Goal: Task Accomplishment & Management: Manage account settings

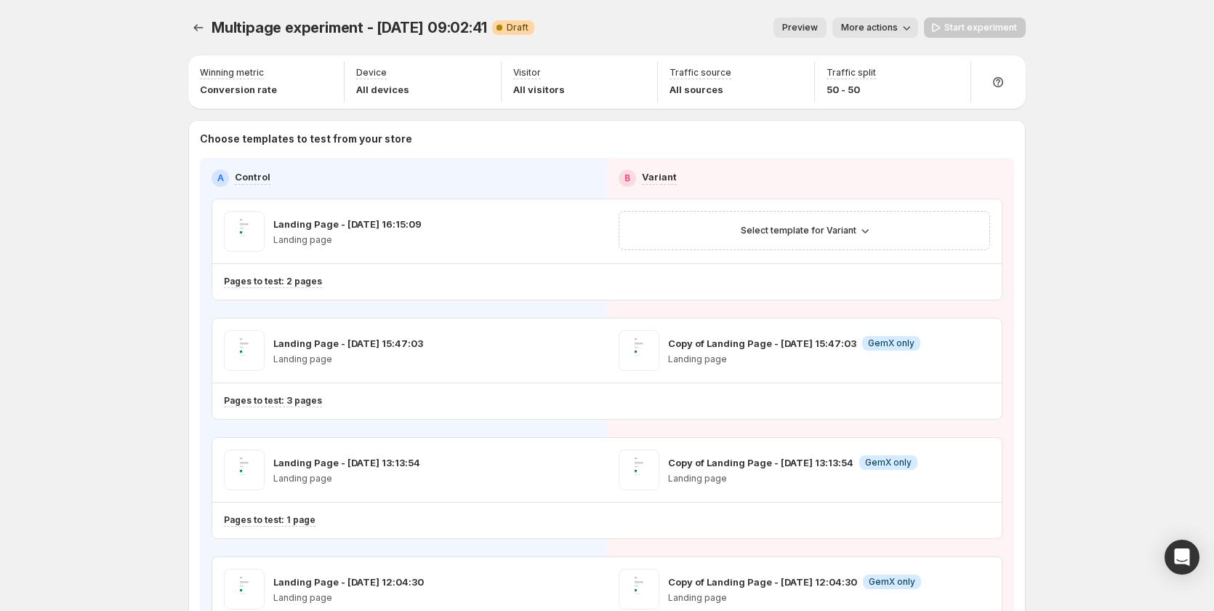
click at [818, 23] on span "Preview" at bounding box center [800, 28] width 36 height 12
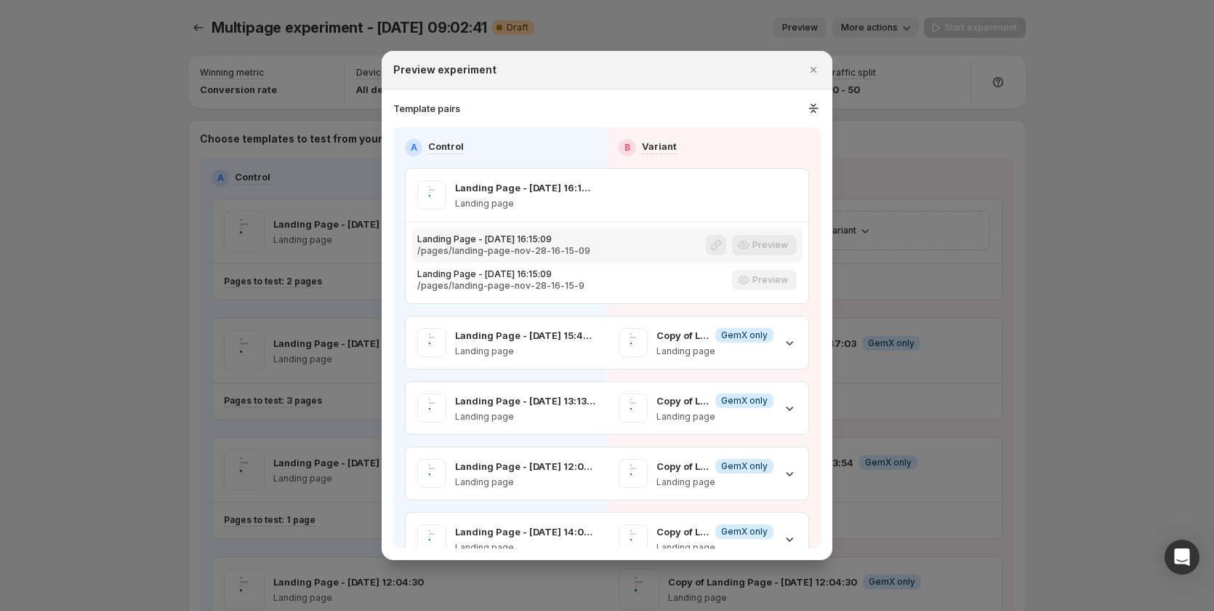
click at [767, 241] on div "Preview" at bounding box center [764, 245] width 65 height 21
drag, startPoint x: 767, startPoint y: 241, endPoint x: 668, endPoint y: 261, distance: 101.7
click at [766, 241] on div "Preview" at bounding box center [764, 245] width 65 height 21
click at [710, 246] on div ":r3o:" at bounding box center [716, 245] width 20 height 20
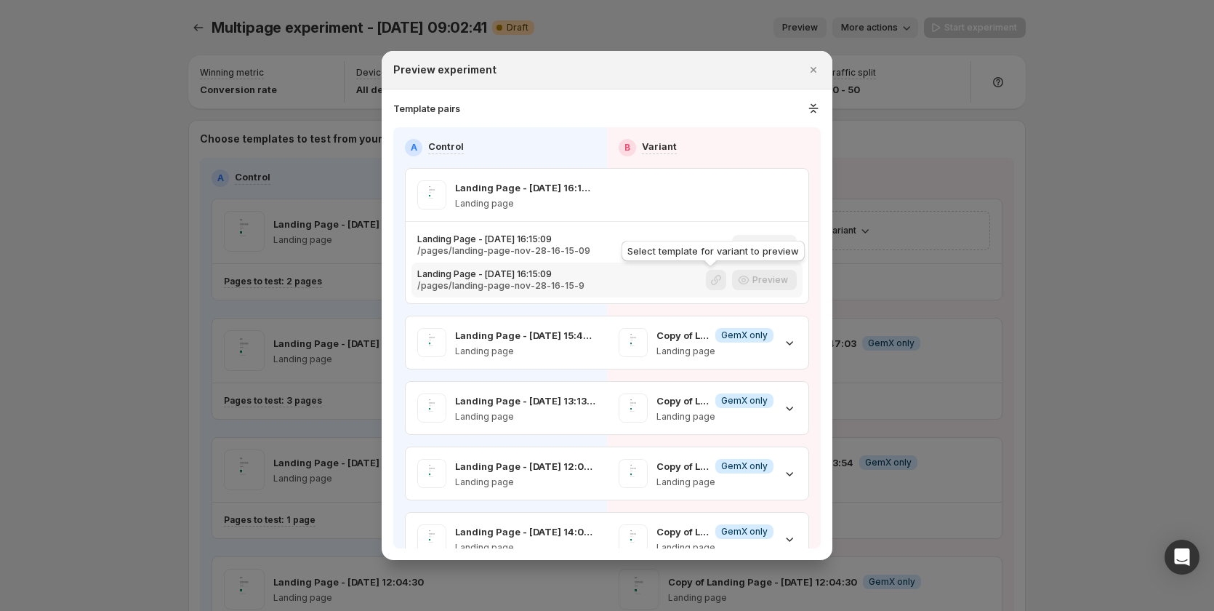
click at [706, 284] on div ":r3o:" at bounding box center [716, 280] width 20 height 20
click at [766, 285] on div "Preview" at bounding box center [764, 280] width 65 height 21
click at [764, 241] on div "Preview" at bounding box center [764, 245] width 65 height 21
click at [764, 286] on div "Preview" at bounding box center [764, 280] width 65 height 21
click at [750, 243] on div "Preview" at bounding box center [764, 245] width 65 height 21
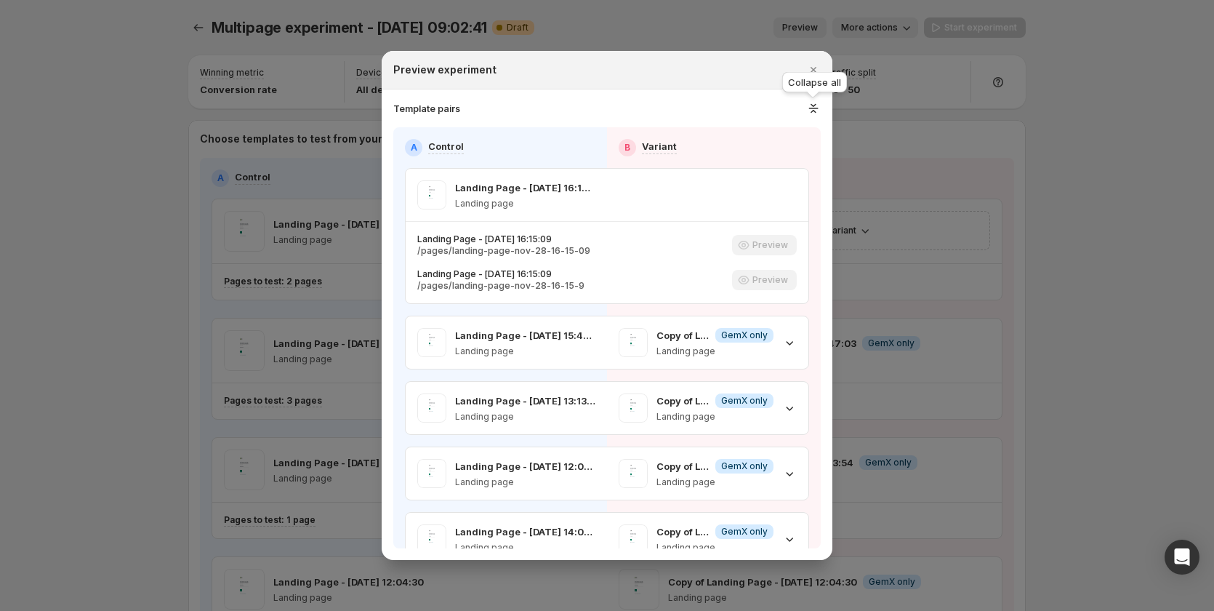
click at [813, 113] on icon ":r3o:" at bounding box center [813, 108] width 15 height 15
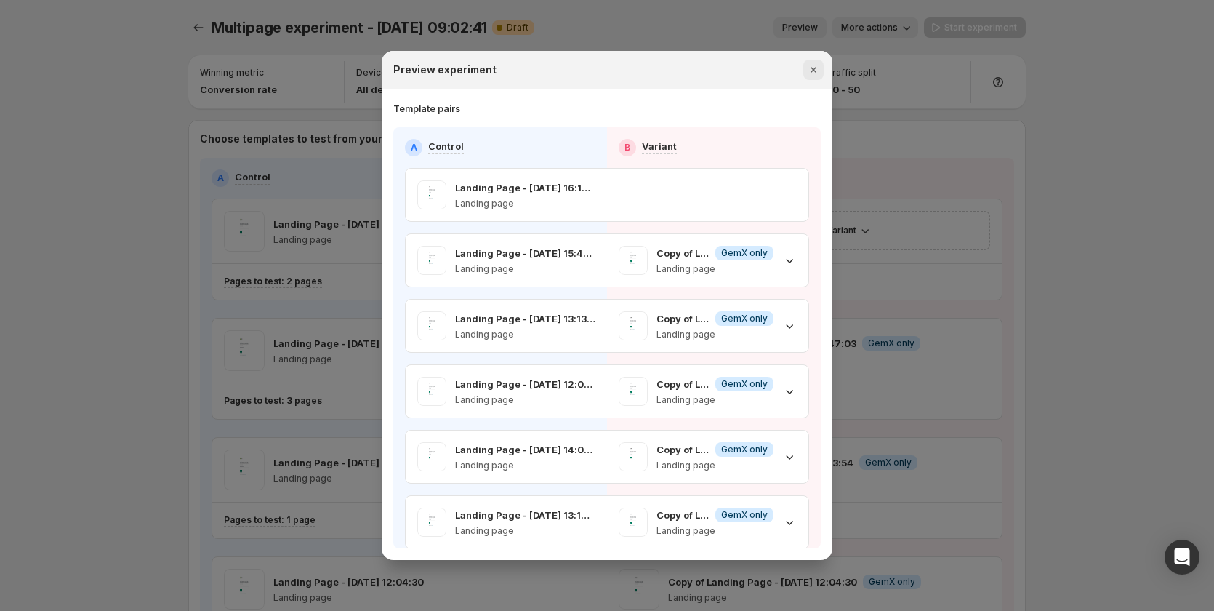
click at [818, 65] on icon "Close" at bounding box center [813, 70] width 15 height 15
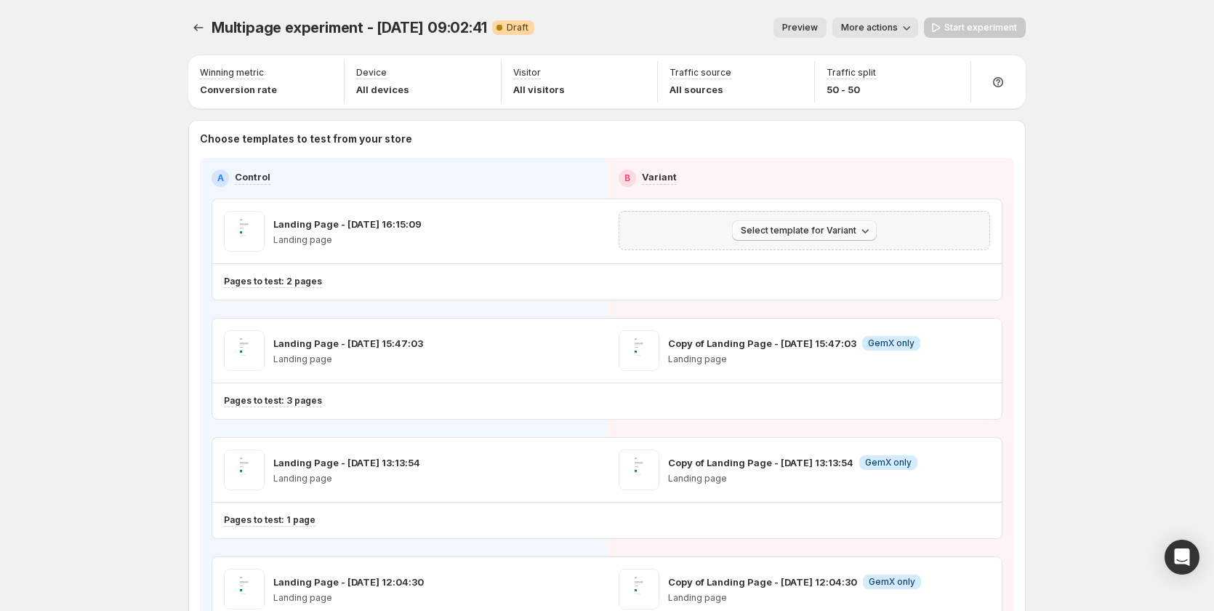
click at [799, 225] on span "Select template for Variant" at bounding box center [799, 231] width 116 height 12
click at [796, 260] on span "Select an existing template" at bounding box center [798, 261] width 123 height 12
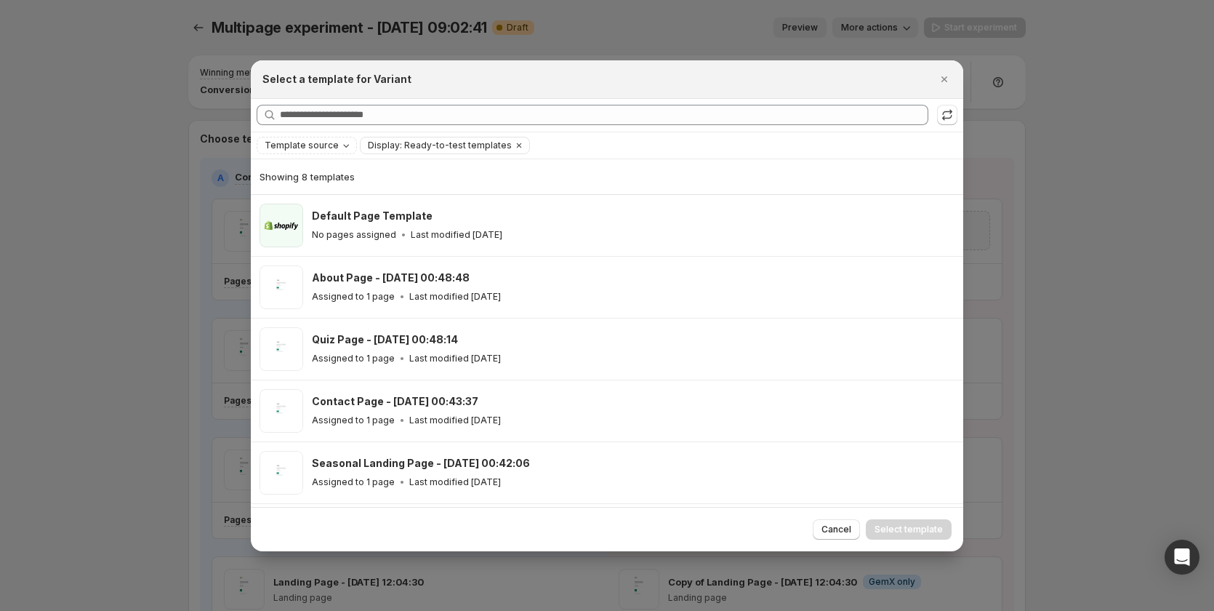
click at [796, 259] on div "About Page - [DATE] 00:48:48 Assigned to 1 page Last modified [DATE]" at bounding box center [607, 287] width 713 height 61
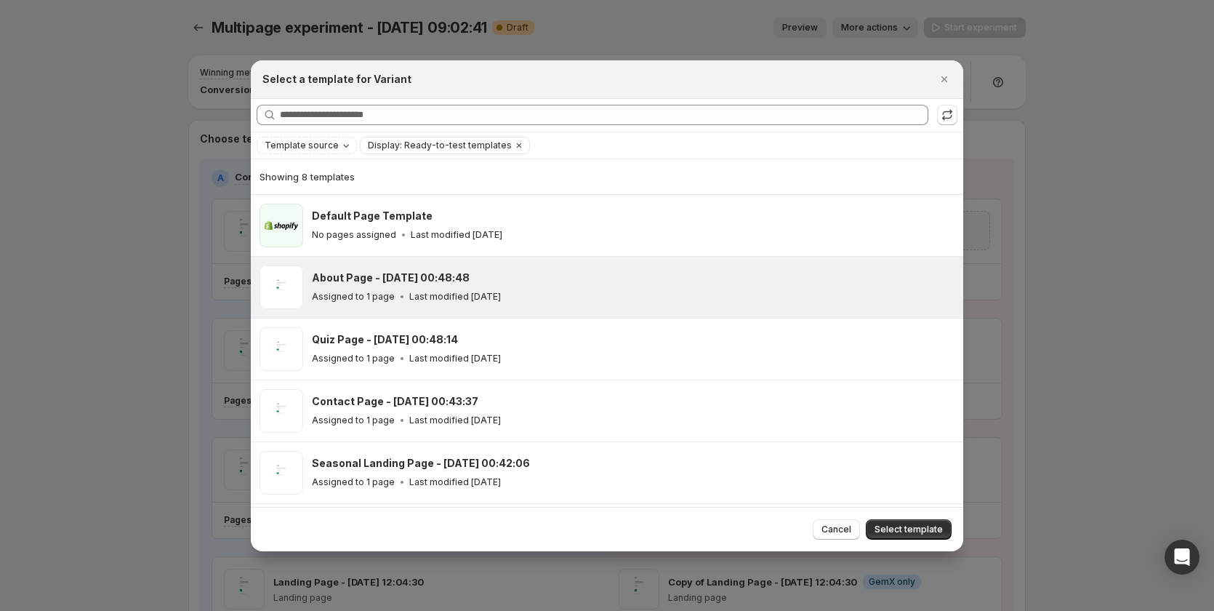
click at [937, 523] on button "Select template" at bounding box center [909, 529] width 86 height 20
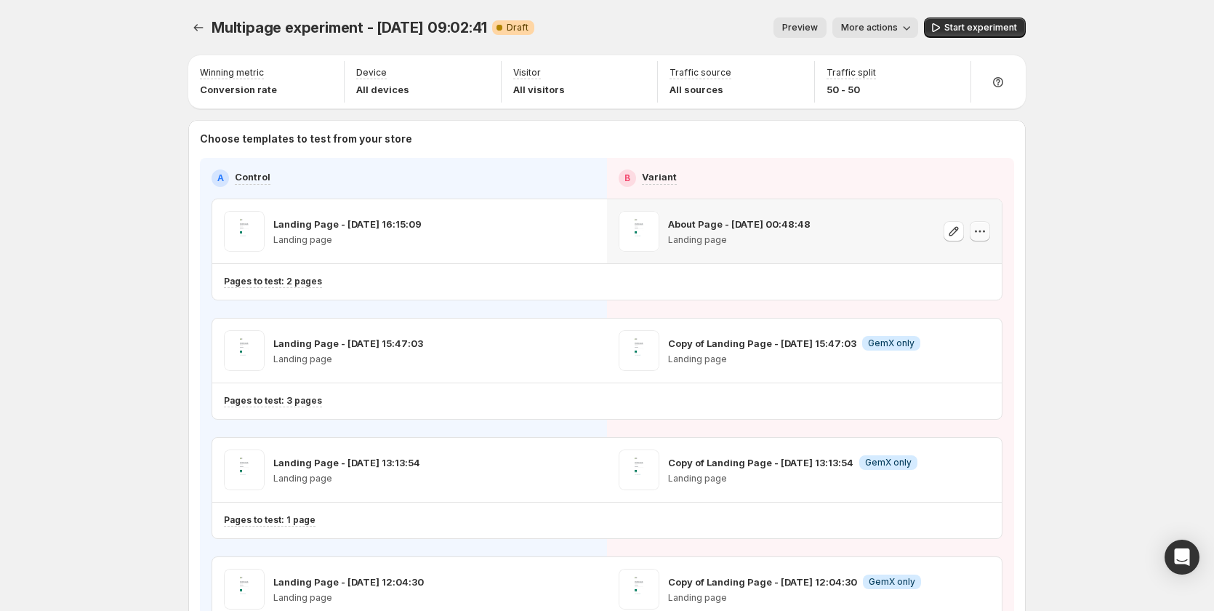
click at [979, 232] on icon "button" at bounding box center [980, 231] width 15 height 15
drag, startPoint x: 945, startPoint y: 323, endPoint x: 867, endPoint y: 295, distance: 82.6
click at [942, 324] on div "Remove template" at bounding box center [988, 323] width 124 height 15
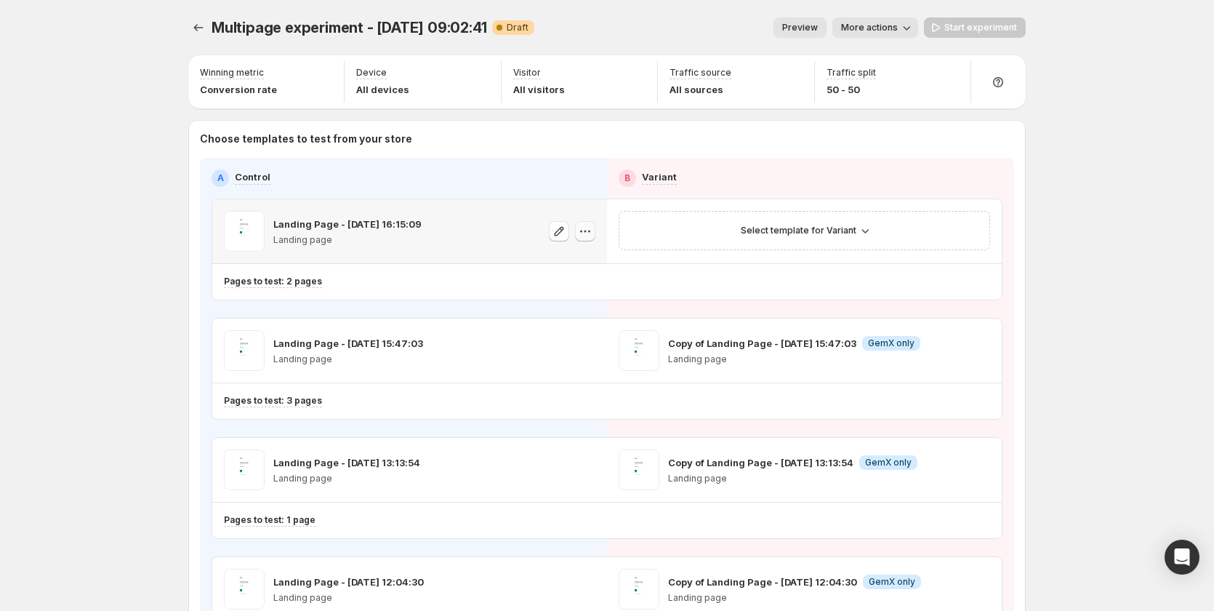
click at [583, 232] on icon "button" at bounding box center [585, 231] width 15 height 15
click at [580, 257] on span "Change template" at bounding box center [589, 262] width 79 height 12
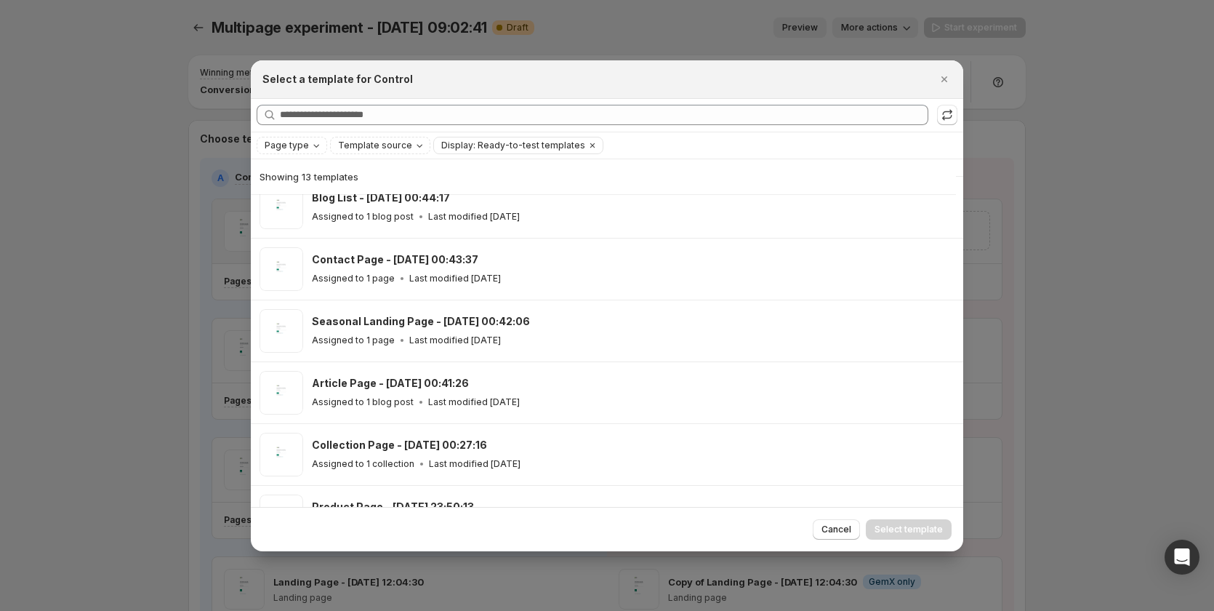
scroll to position [291, 0]
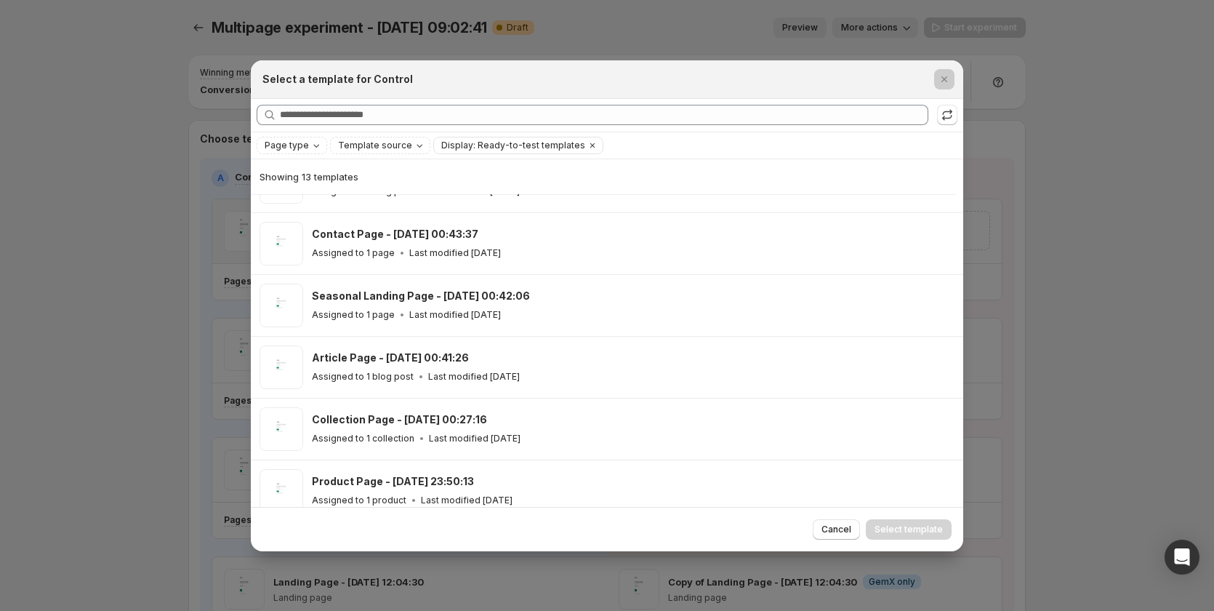
click at [77, 308] on div at bounding box center [607, 305] width 1214 height 611
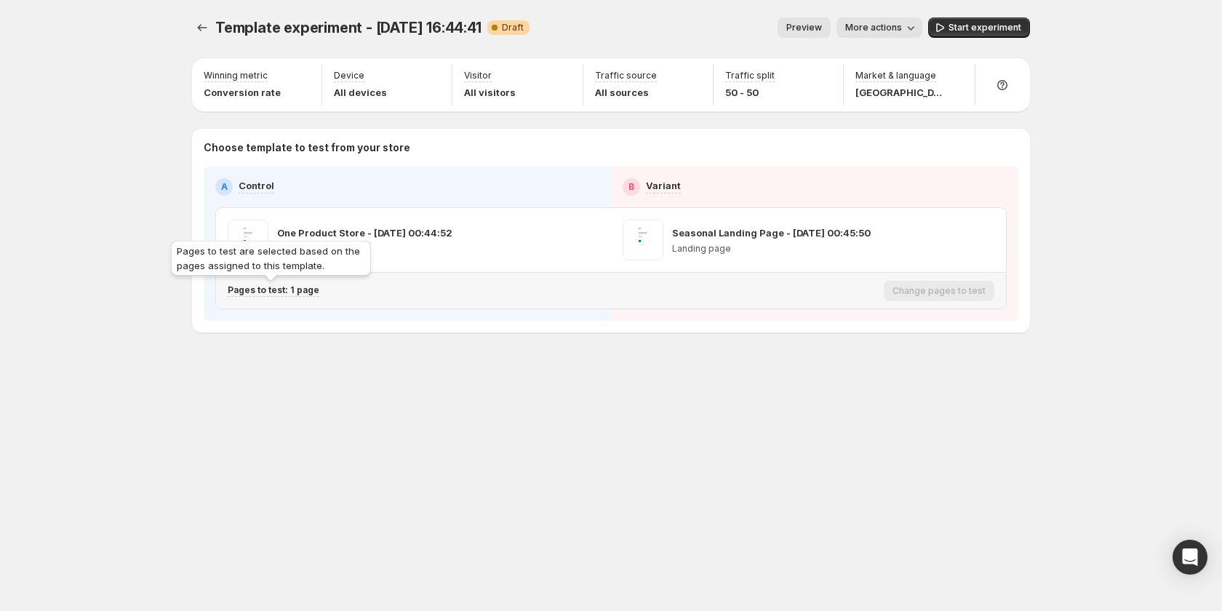
click at [297, 290] on p "Pages to test: 1 page" at bounding box center [274, 290] width 92 height 12
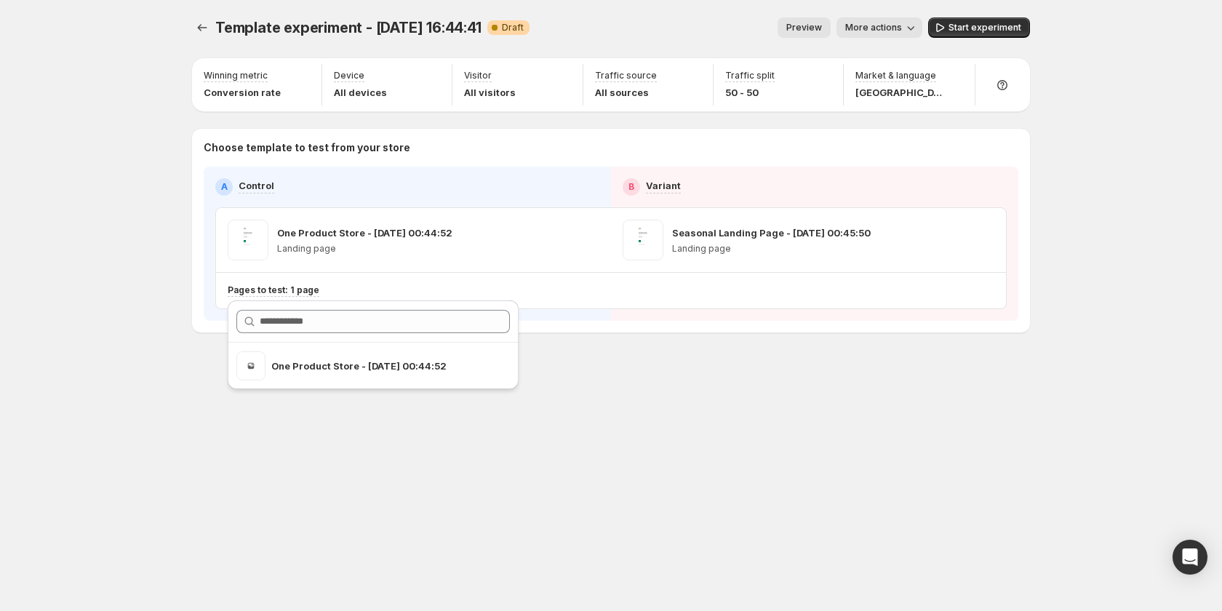
drag, startPoint x: 774, startPoint y: 376, endPoint x: 946, endPoint y: 199, distance: 246.3
click at [778, 373] on div "Template experiment - Sep 4, 16:44:41. This page is ready Template experiment -…" at bounding box center [611, 205] width 873 height 411
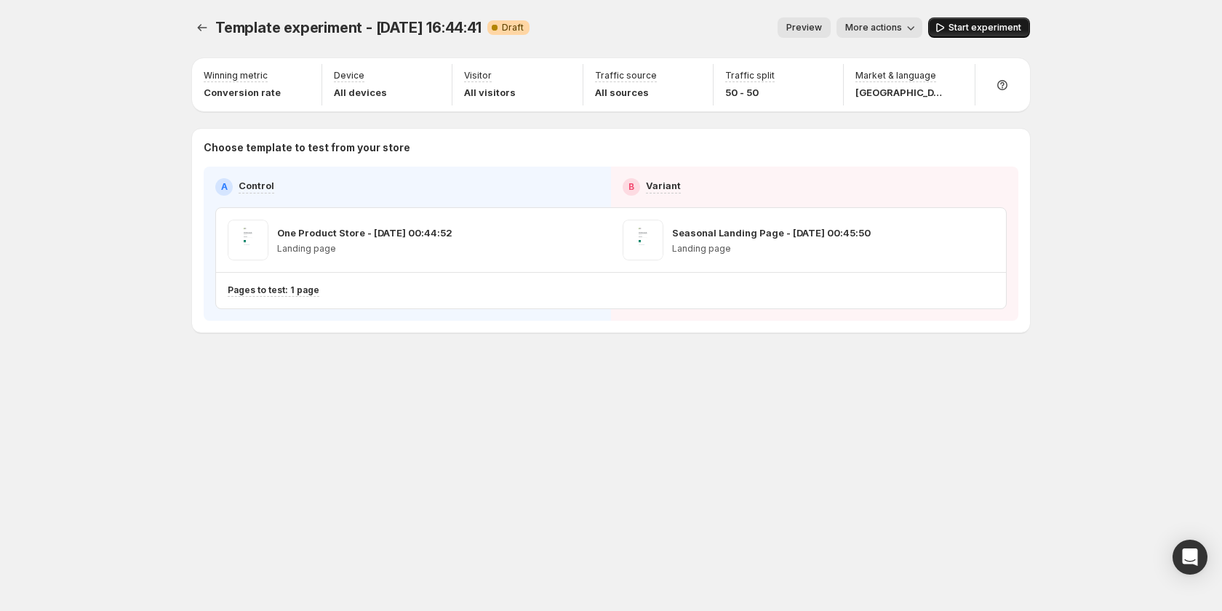
click at [971, 23] on span "Start experiment" at bounding box center [984, 28] width 73 height 12
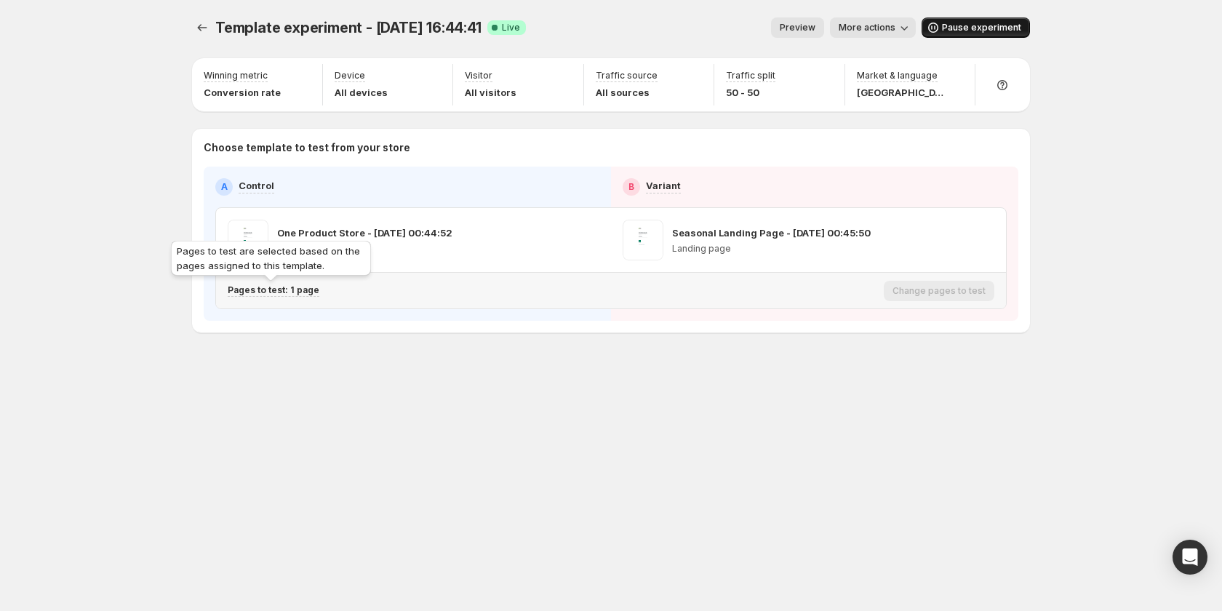
click at [294, 292] on p "Pages to test: 1 page" at bounding box center [274, 290] width 92 height 12
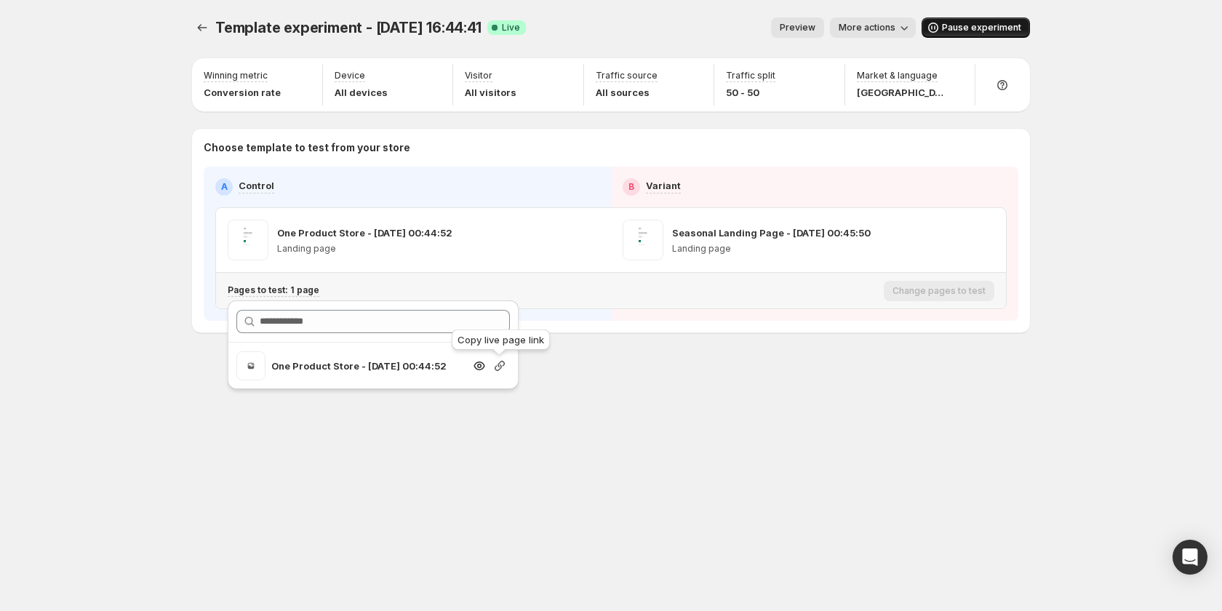
click at [499, 367] on icon "button" at bounding box center [500, 366] width 10 height 10
click at [189, 388] on div "Template experiment - Sep 4, 16:44:41. This page is ready Template experiment -…" at bounding box center [611, 205] width 873 height 411
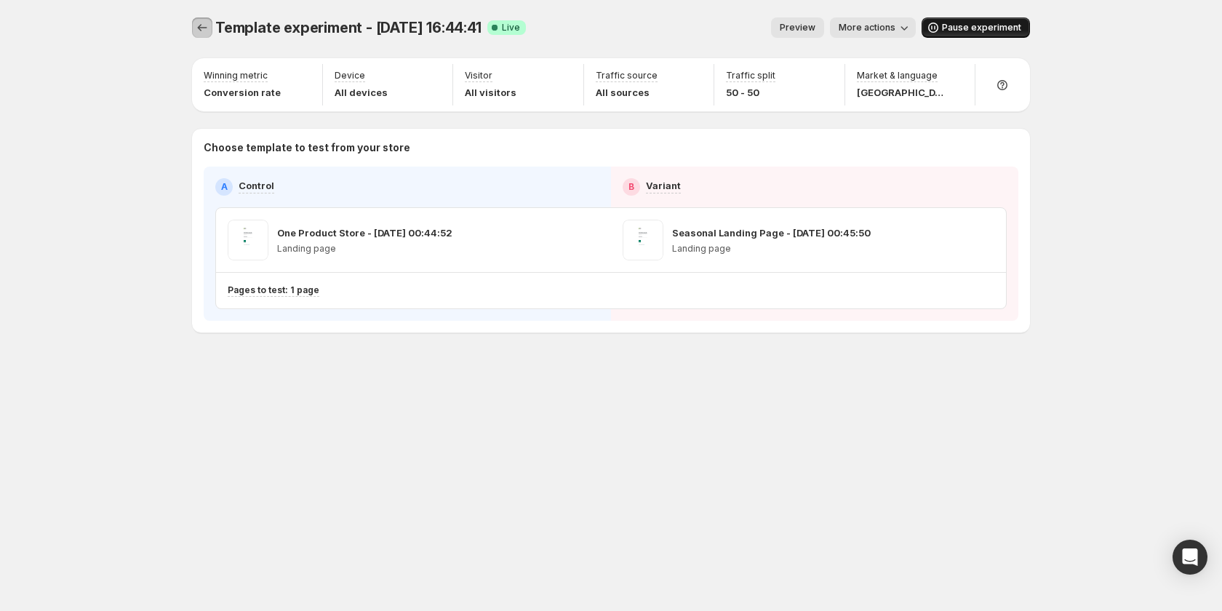
click at [206, 30] on icon "Experiments" at bounding box center [202, 27] width 15 height 15
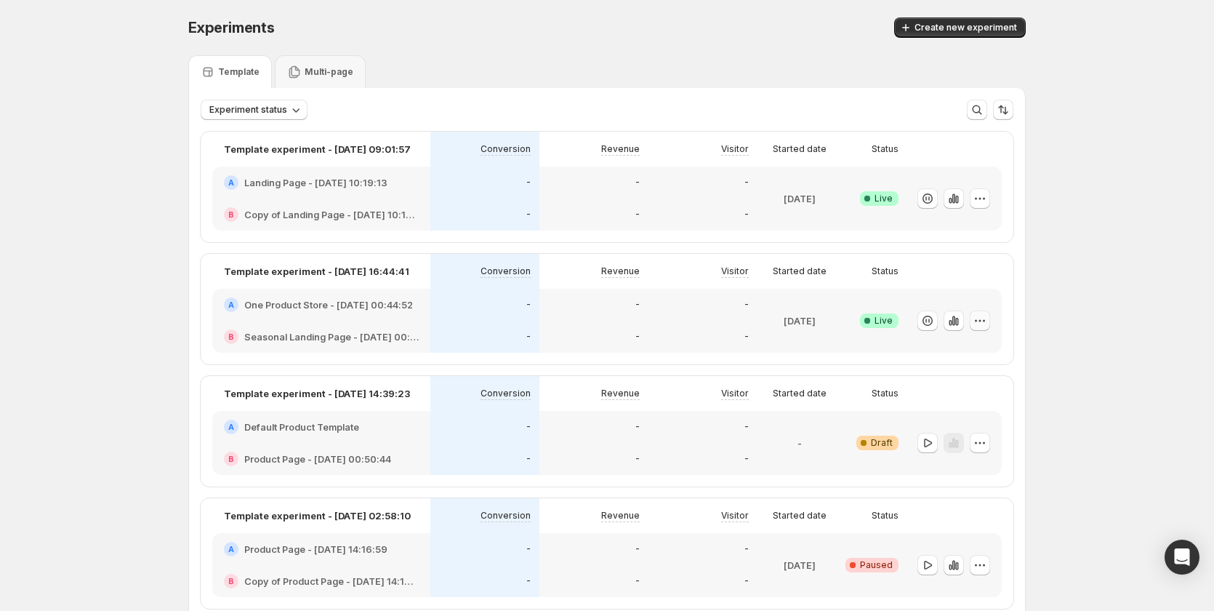
click at [988, 320] on icon "button" at bounding box center [980, 320] width 15 height 15
click at [972, 347] on span "Edit" at bounding box center [997, 350] width 152 height 15
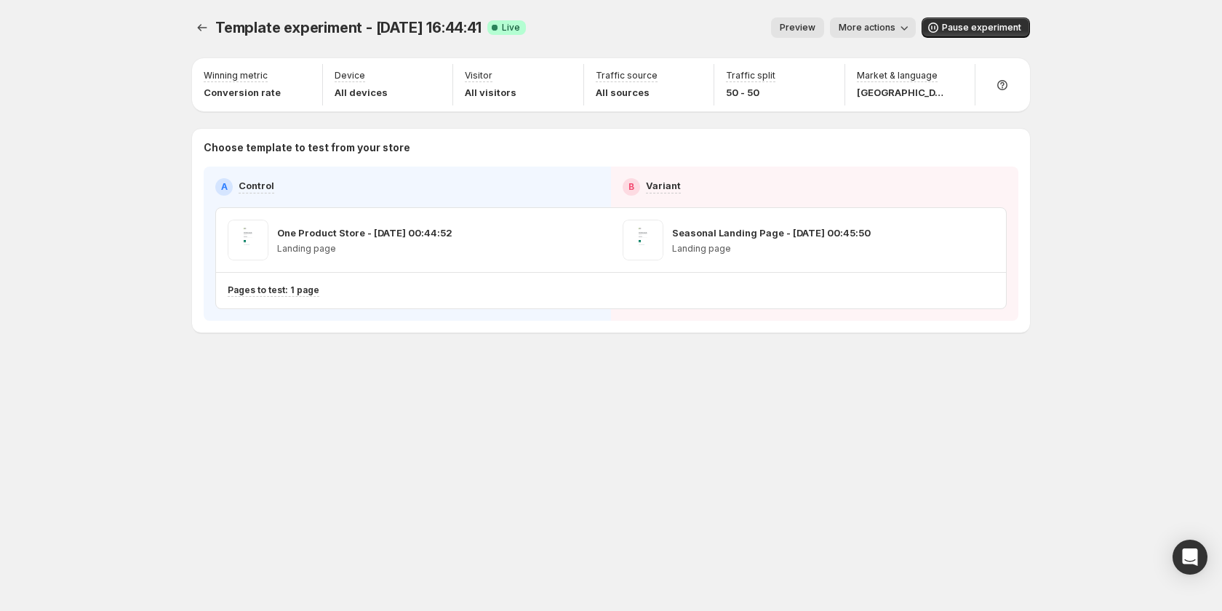
click at [861, 27] on span "More actions" at bounding box center [866, 28] width 57 height 12
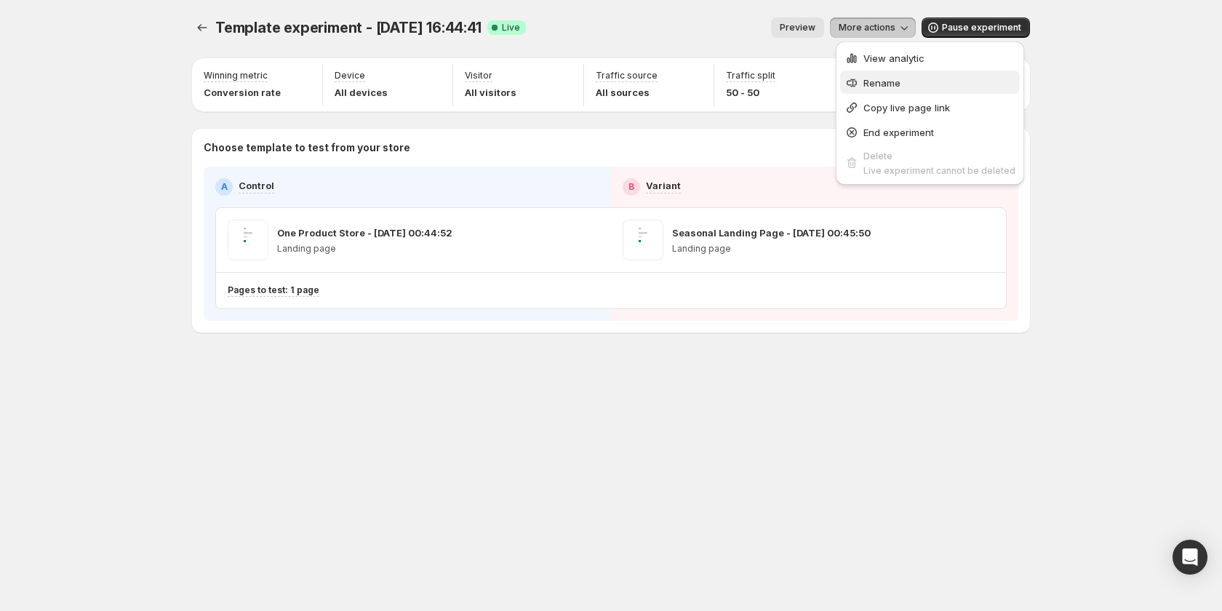
click at [868, 82] on span "Rename" at bounding box center [881, 83] width 37 height 12
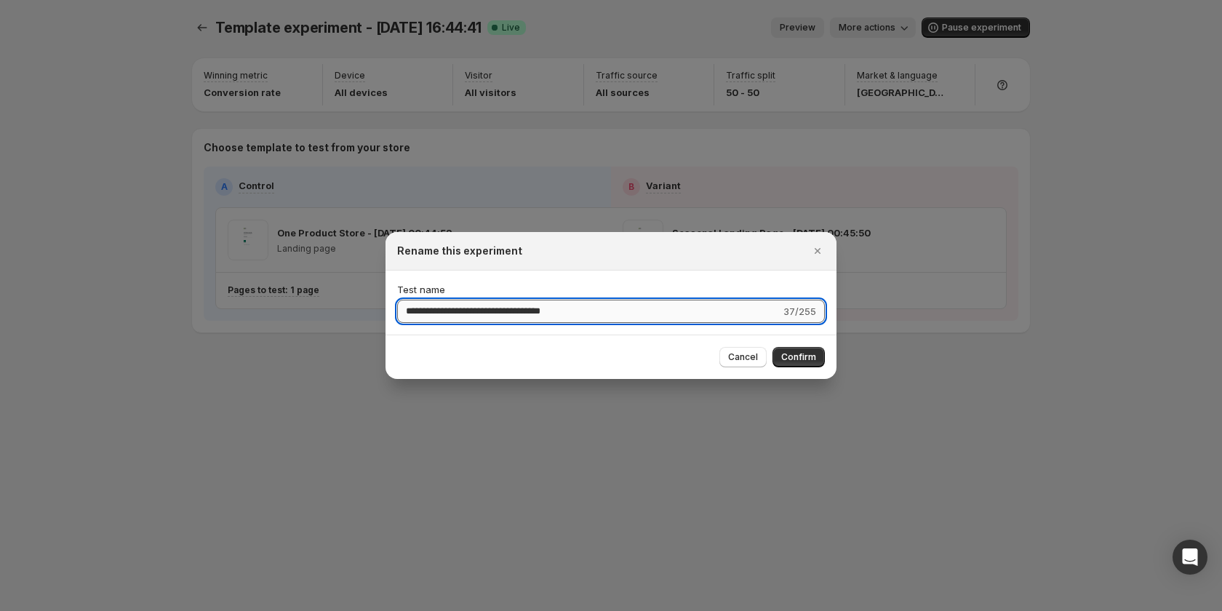
click at [593, 311] on input "**********" at bounding box center [588, 311] width 383 height 23
type input "*"
type input "**********"
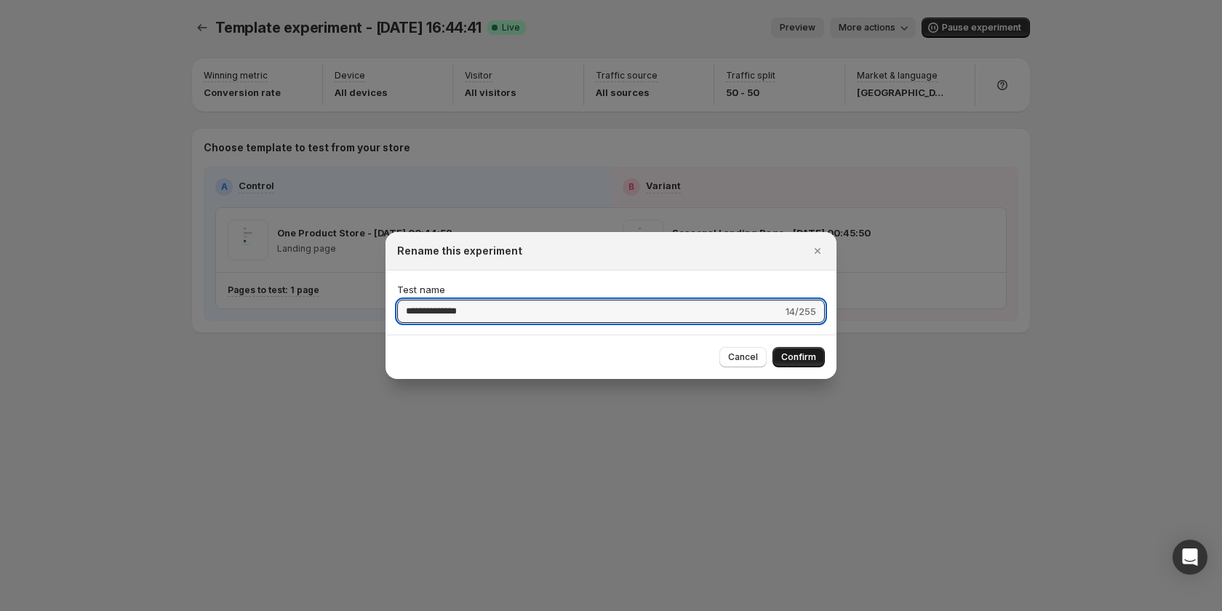
click at [788, 352] on span "Confirm" at bounding box center [798, 357] width 35 height 12
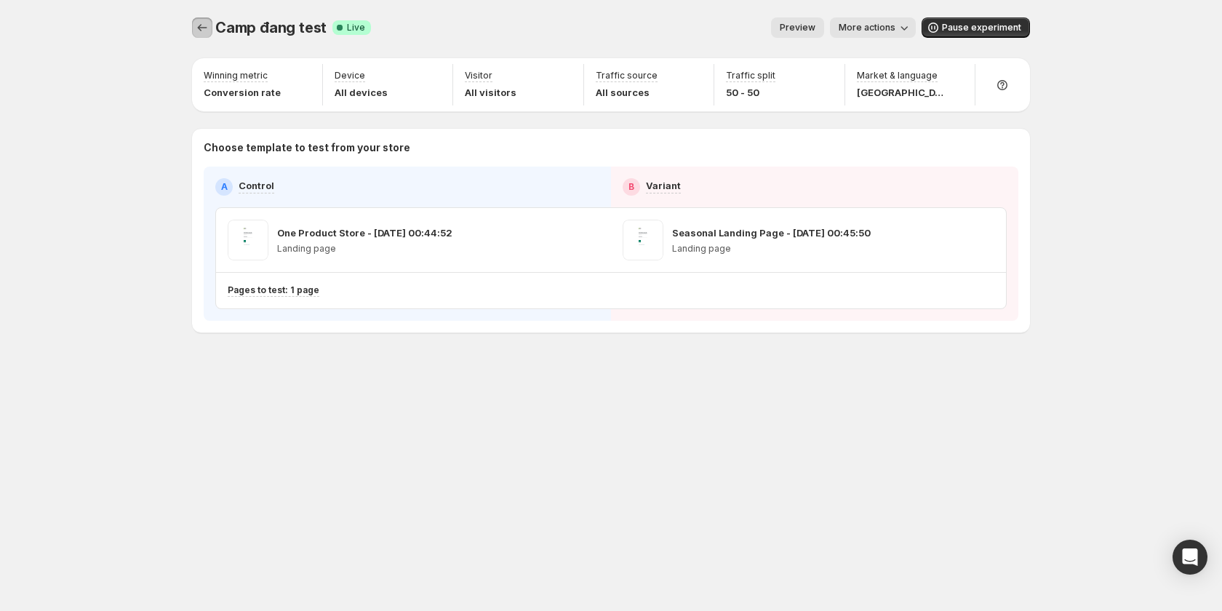
click at [199, 24] on icon "Experiments" at bounding box center [202, 27] width 15 height 15
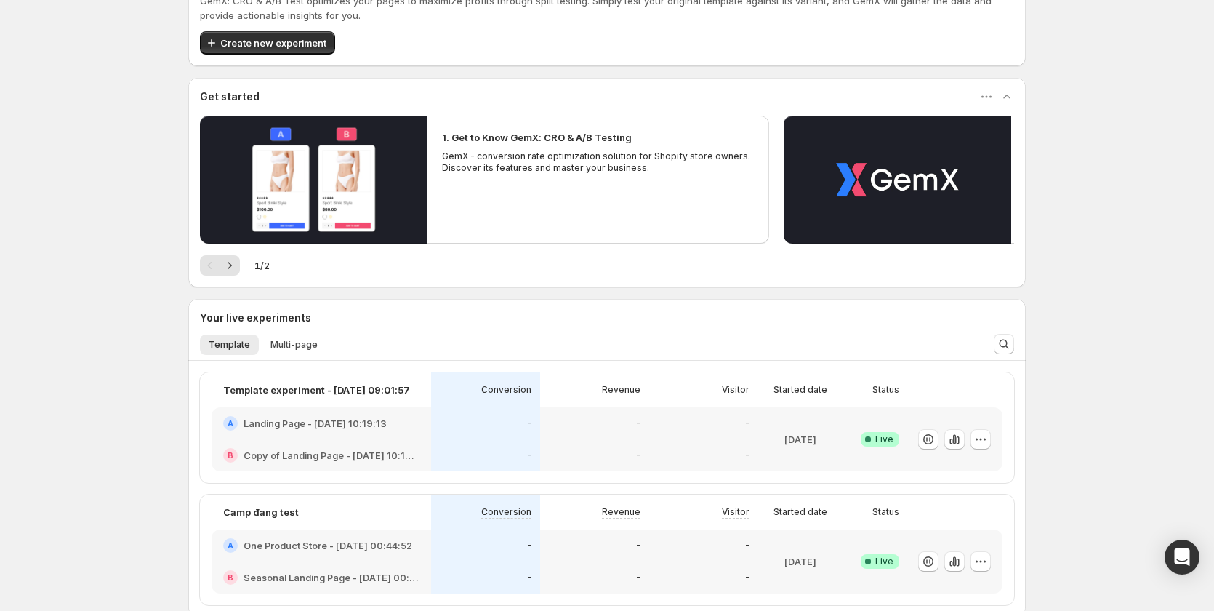
scroll to position [73, 0]
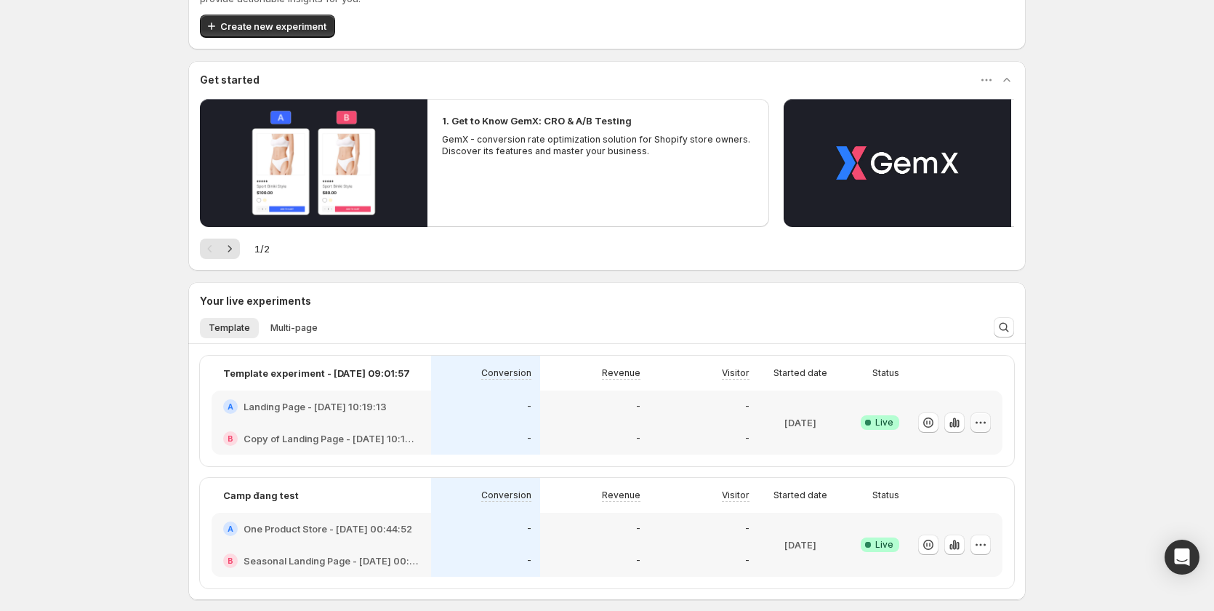
click at [988, 417] on icon "button" at bounding box center [981, 422] width 15 height 15
click at [1047, 345] on div "Welcome to GemX , Sandy Sandy Info Content Testing GemX: CRO & A/B Test optimiz…" at bounding box center [607, 355] width 1214 height 856
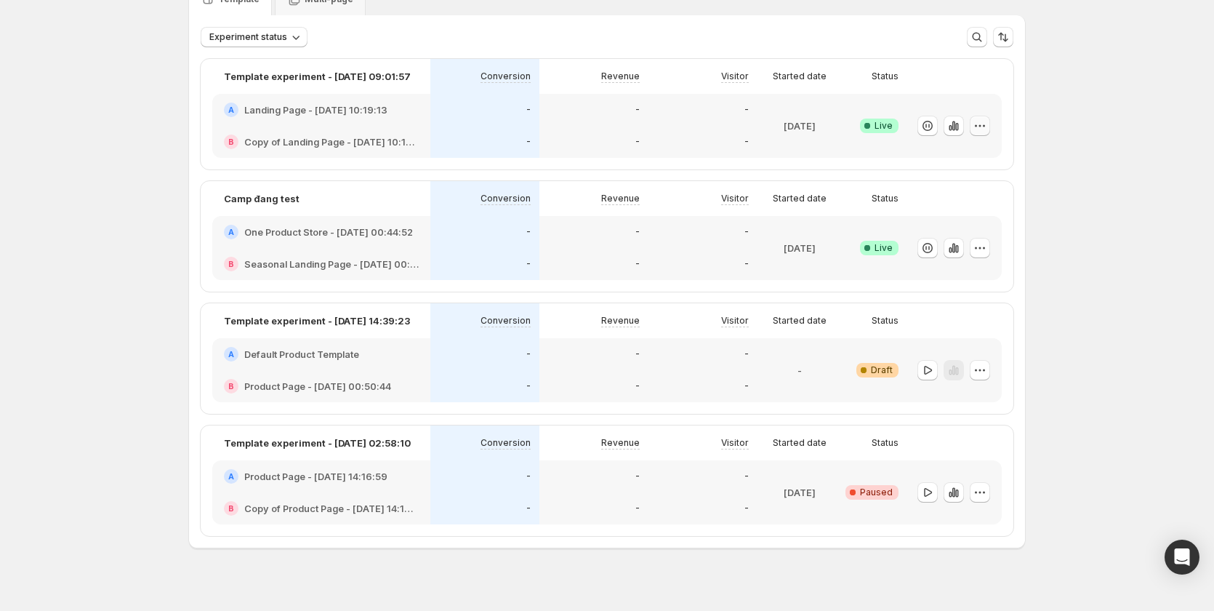
click at [983, 127] on icon "button" at bounding box center [980, 126] width 15 height 15
click at [1137, 364] on div "Experiments. This page is ready Experiments Create new experiment Template Mult…" at bounding box center [607, 277] width 1214 height 700
click at [981, 374] on icon "button" at bounding box center [980, 370] width 15 height 15
click at [1038, 348] on div "Experiments. This page is ready Experiments Create new experiment Template Mult…" at bounding box center [607, 277] width 873 height 700
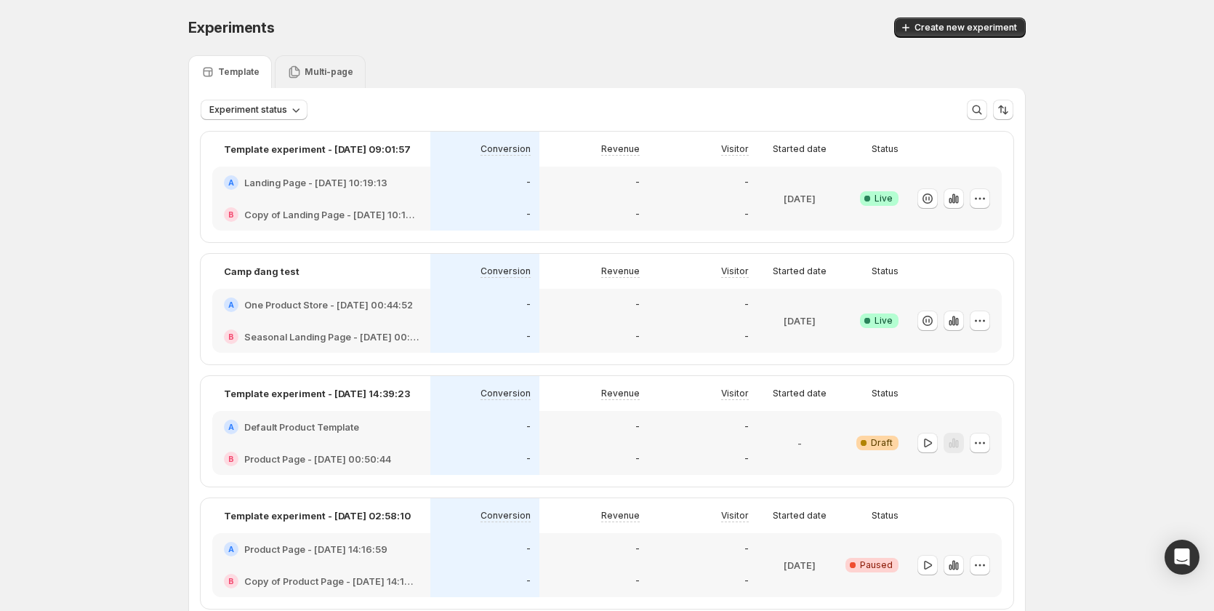
click at [306, 77] on p "Multi-page" at bounding box center [329, 72] width 49 height 12
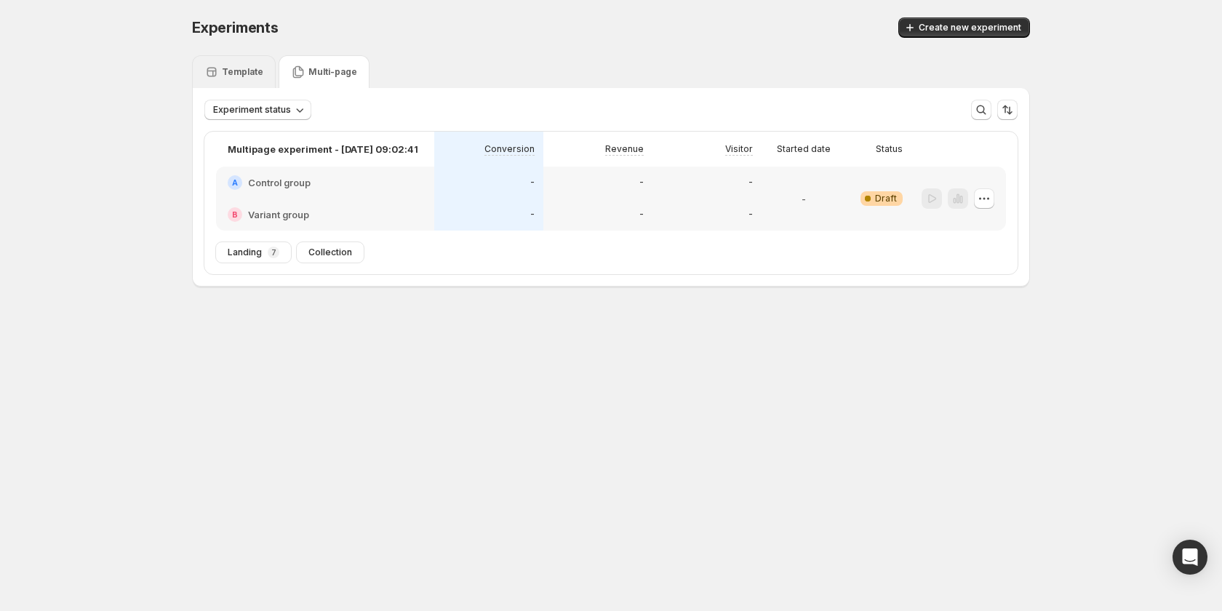
click at [252, 84] on div "Template" at bounding box center [234, 71] width 84 height 33
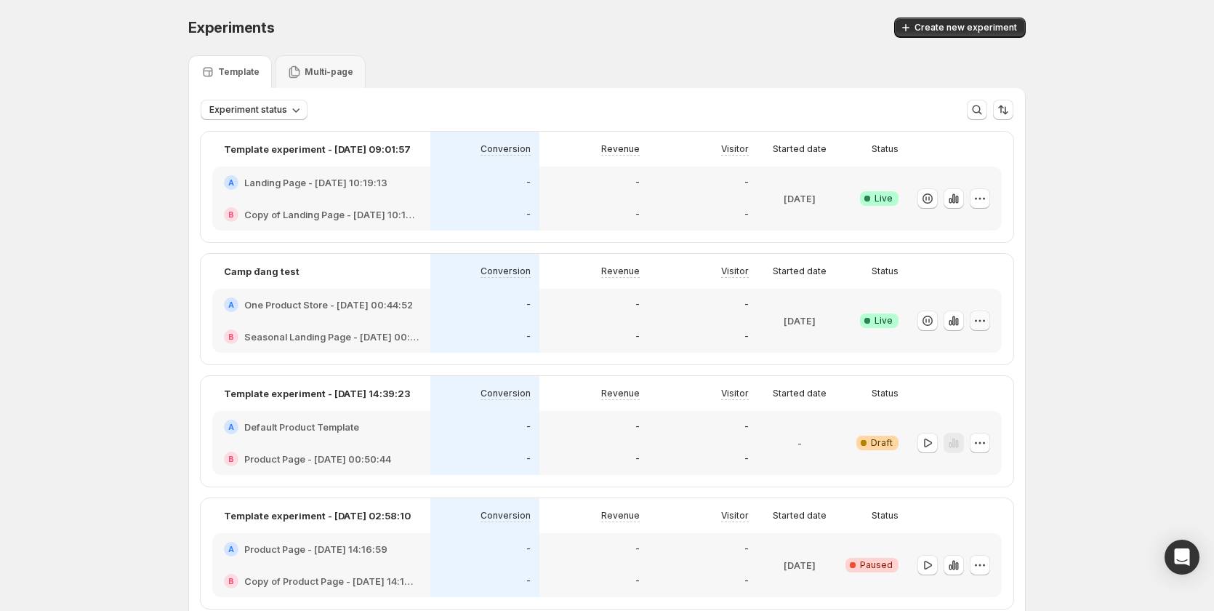
click at [984, 317] on icon "button" at bounding box center [980, 320] width 15 height 15
click at [1025, 271] on div "Template experiment - Sep 3, 09:01:57 Conversion Revenue Visitor Started date S…" at bounding box center [607, 370] width 836 height 500
click at [622, 316] on div "-" at bounding box center [594, 305] width 109 height 32
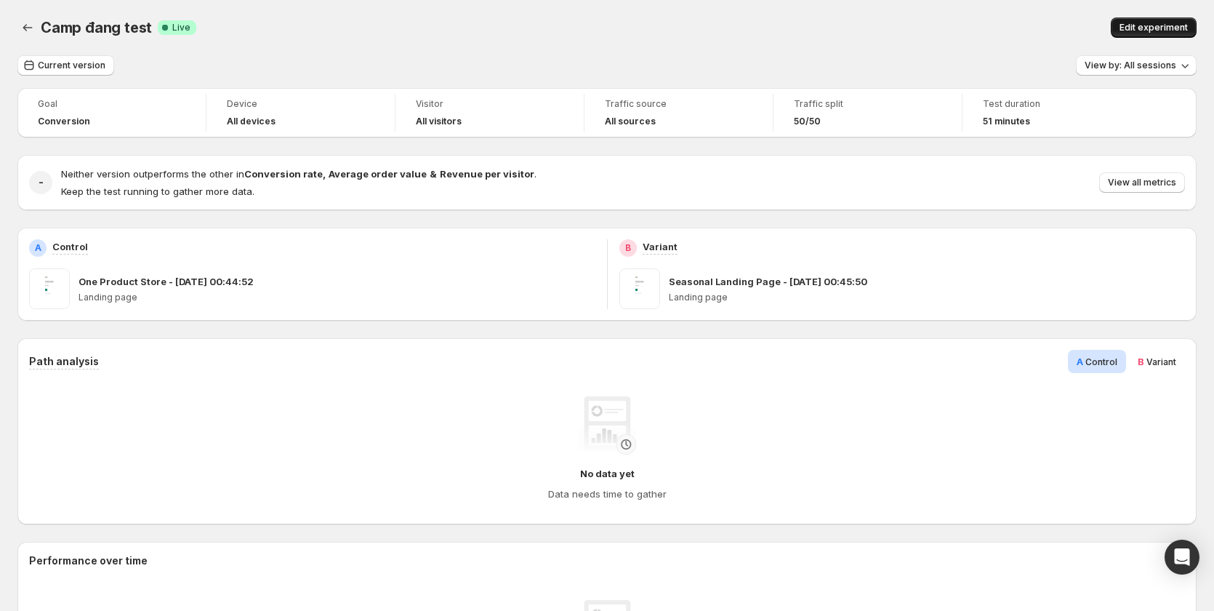
click at [1143, 25] on span "Edit experiment" at bounding box center [1154, 28] width 68 height 12
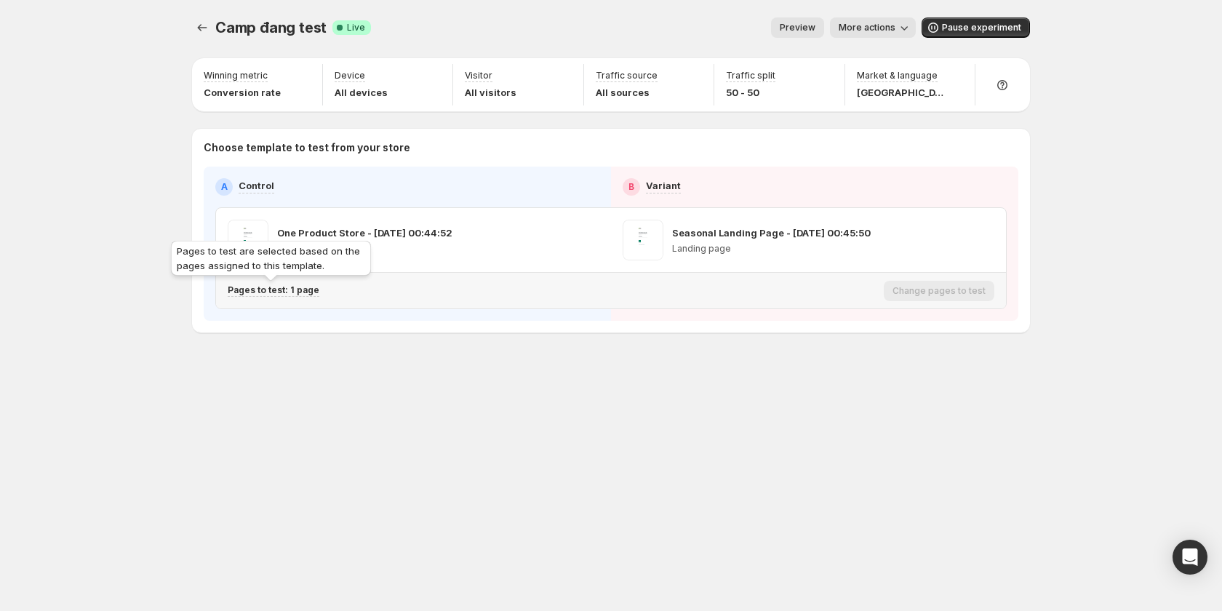
click at [303, 292] on p "Pages to test: 1 page" at bounding box center [274, 290] width 92 height 12
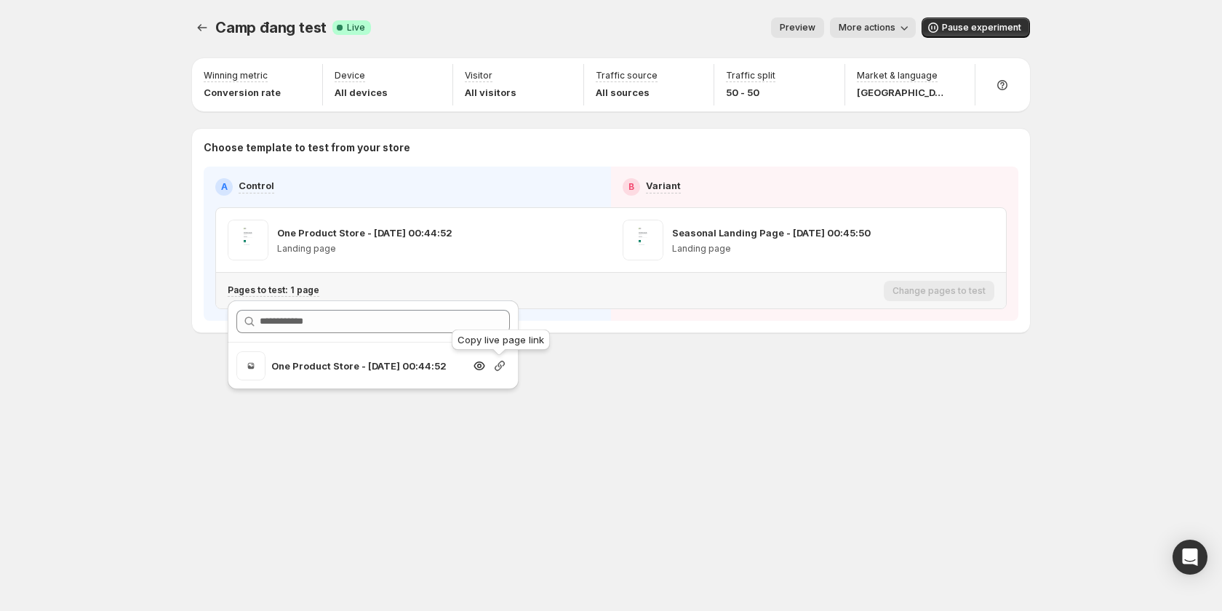
click at [496, 367] on icon "button" at bounding box center [500, 366] width 10 height 10
click at [1174, 211] on div "Camp đang test. This page is ready Camp đang test Success Complete Live Preview…" at bounding box center [611, 305] width 1222 height 611
